Goal: Book appointment/travel/reservation

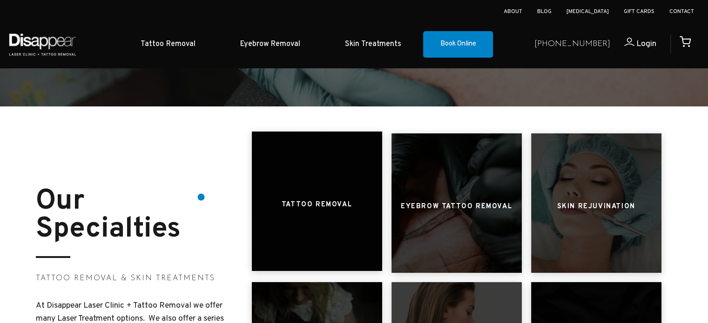
scroll to position [325, 0]
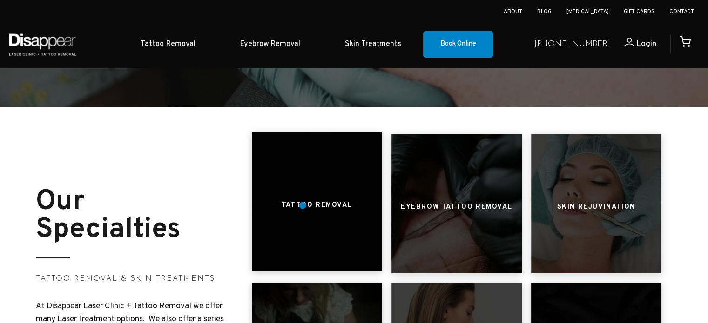
click at [302, 206] on h3 "Tattoo Removal" at bounding box center [316, 206] width 70 height 18
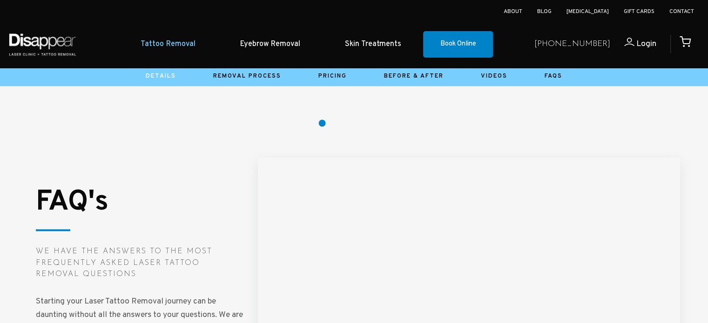
scroll to position [1250, 0]
click at [339, 83] on li "Pricing" at bounding box center [333, 77] width 66 height 14
click at [337, 79] on link "Pricing" at bounding box center [332, 76] width 28 height 7
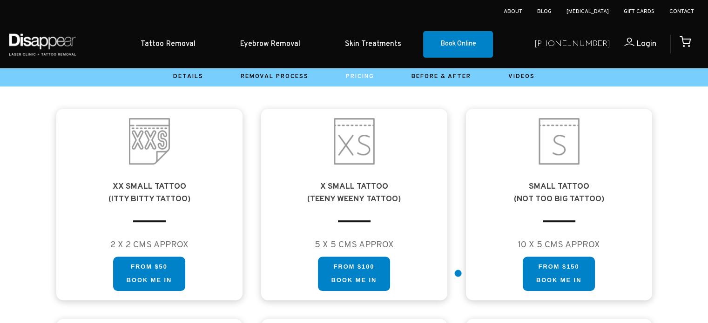
scroll to position [510, 0]
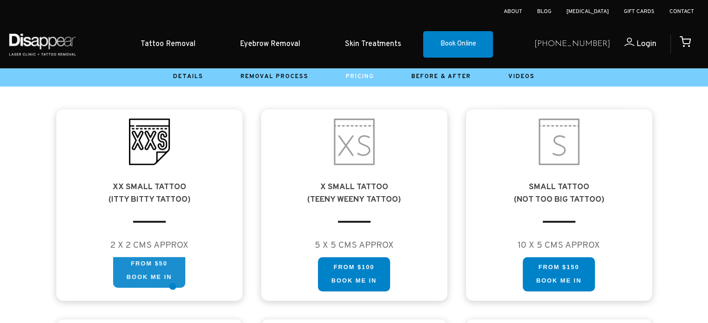
click at [173, 287] on link "FROM $50 Book me in" at bounding box center [149, 271] width 72 height 34
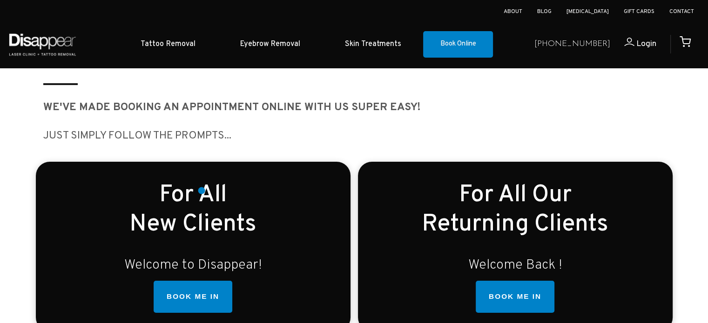
scroll to position [184, 0]
click at [192, 291] on link "BOOK ME IN" at bounding box center [193, 297] width 79 height 33
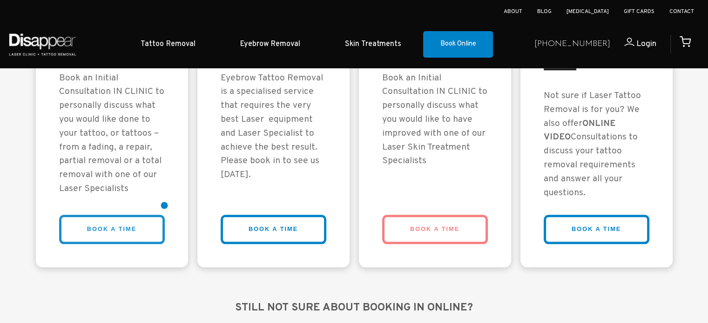
scroll to position [833, 0]
click at [137, 222] on link "BOOK A TIME" at bounding box center [112, 229] width 106 height 29
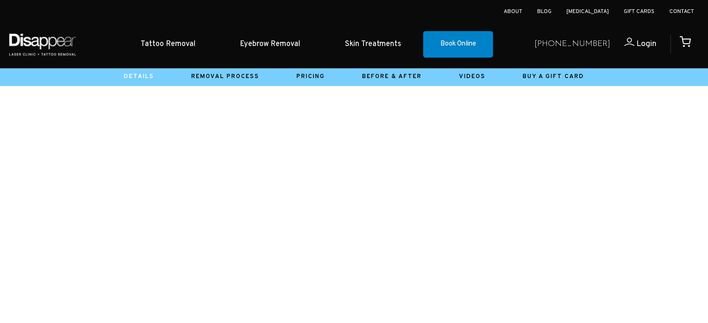
scroll to position [231, 0]
